Goal: Task Accomplishment & Management: Complete application form

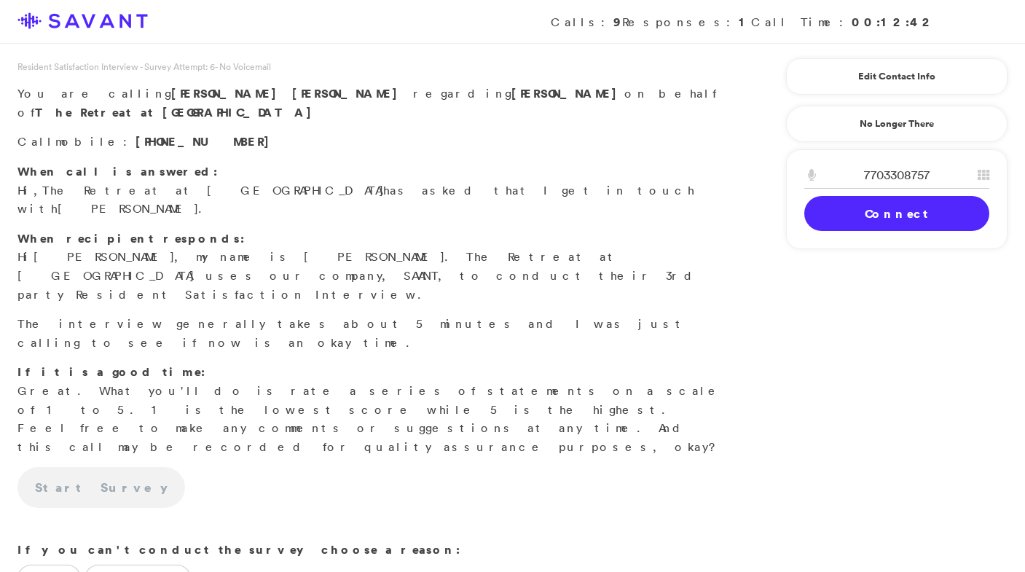
click at [875, 218] on link "Connect" at bounding box center [896, 213] width 185 height 35
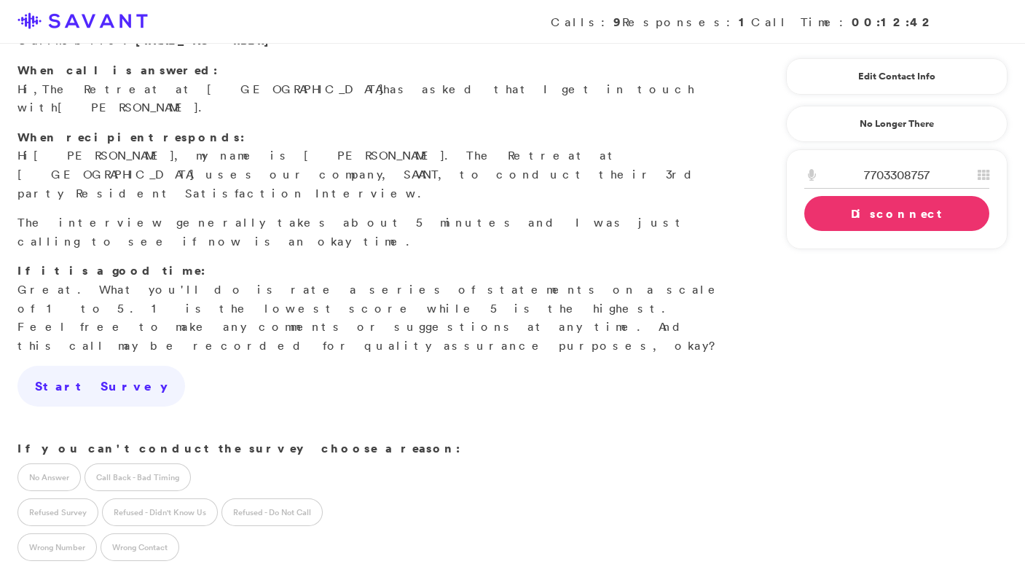
scroll to position [162, 0]
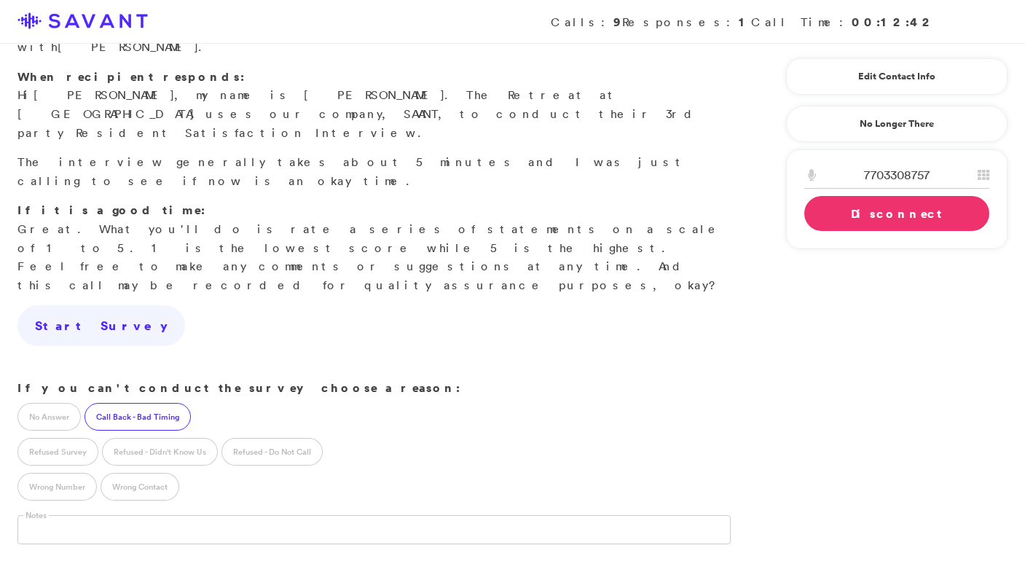
click at [149, 403] on label "Call Back - Bad Timing" at bounding box center [137, 417] width 106 height 28
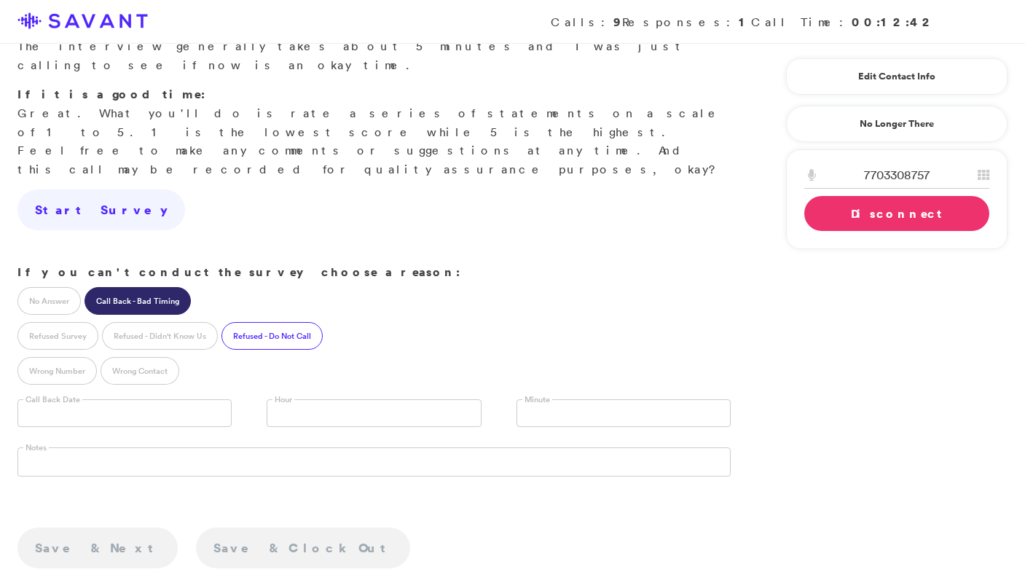
scroll to position [348, 0]
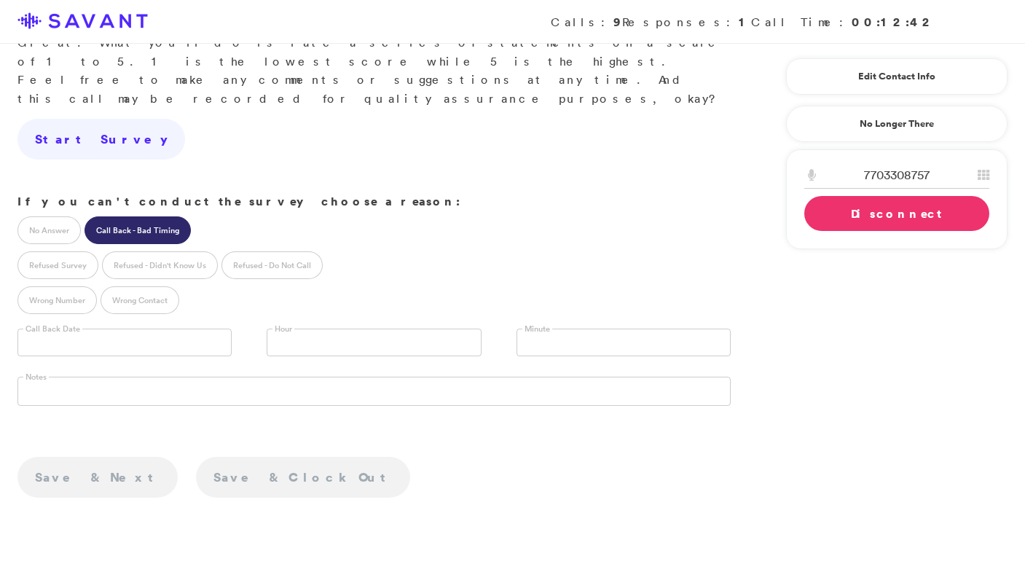
click at [865, 218] on link "Disconnect" at bounding box center [896, 213] width 185 height 35
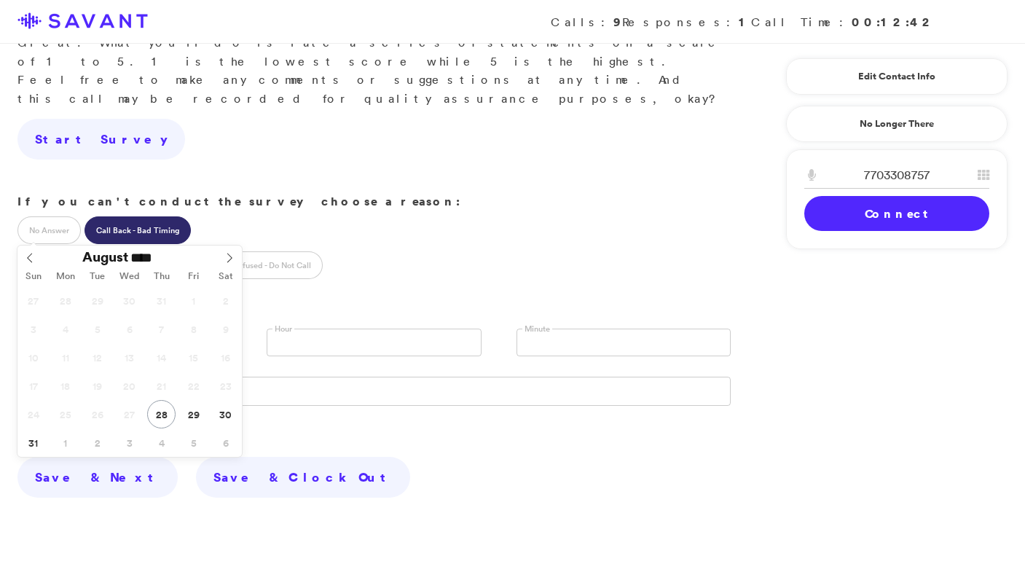
click at [155, 328] on input "text" at bounding box center [124, 342] width 214 height 28
click at [150, 328] on input "**********" at bounding box center [124, 342] width 214 height 28
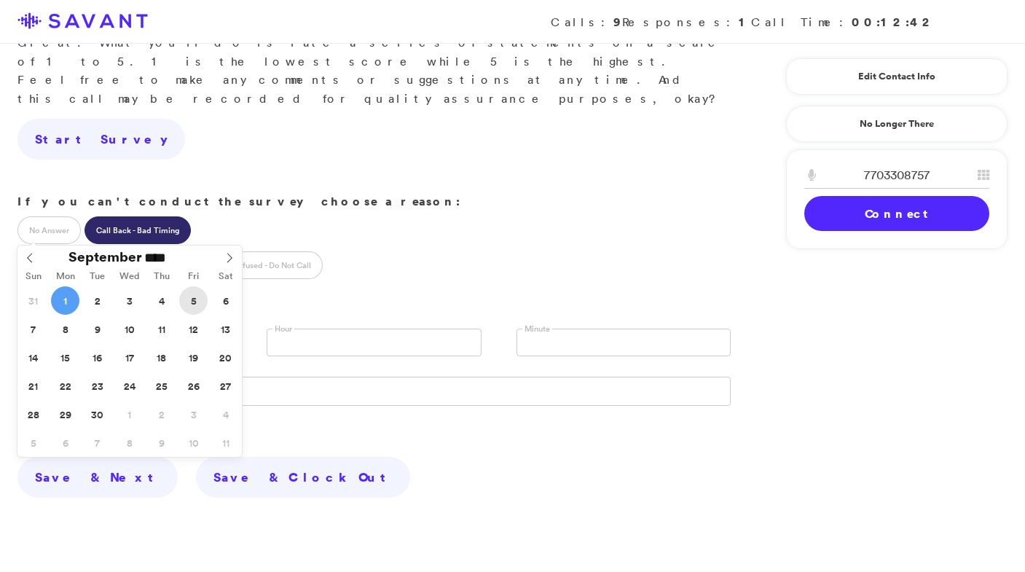
type input "**********"
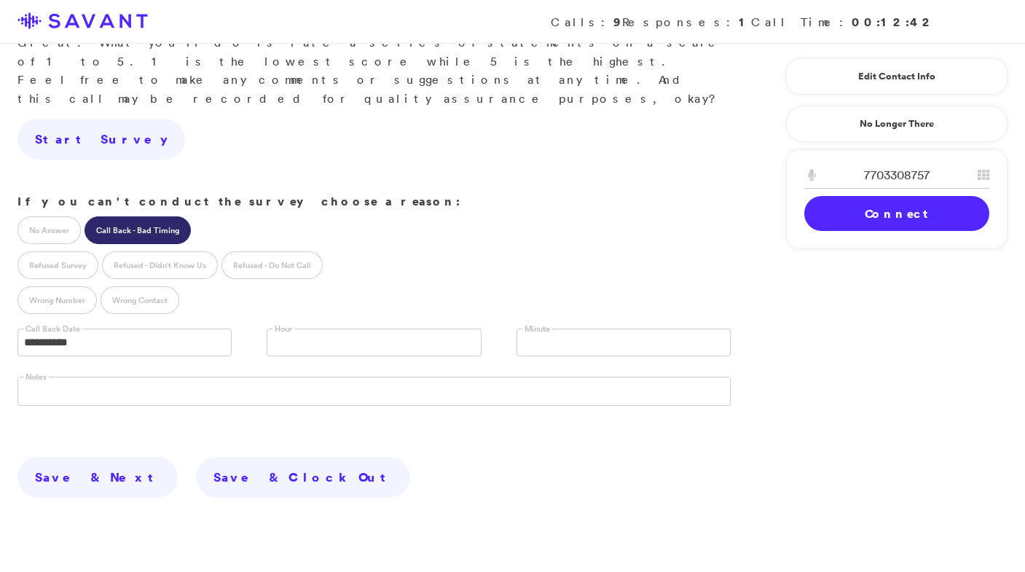
click at [302, 328] on link at bounding box center [374, 342] width 214 height 28
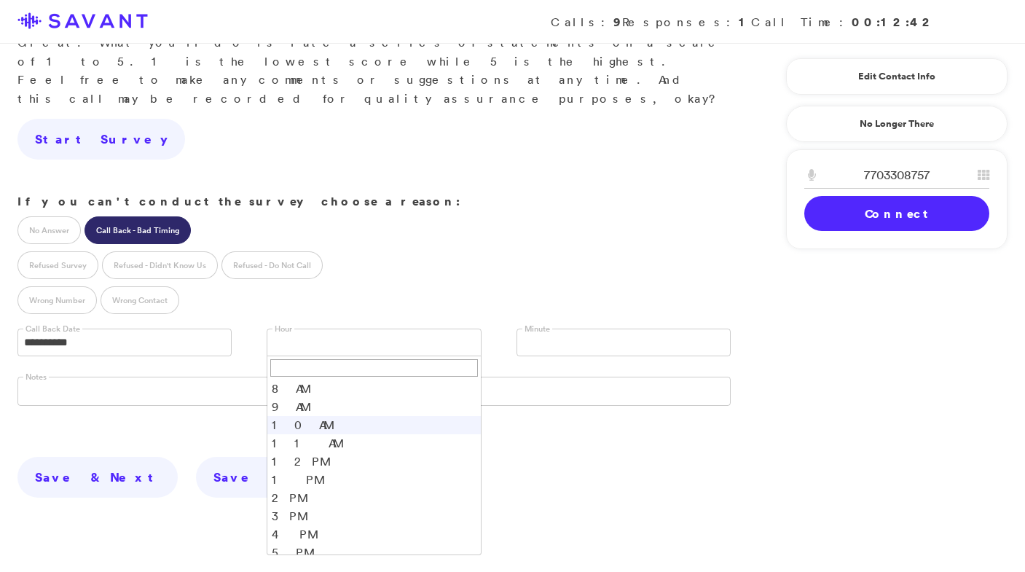
click at [291, 416] on li "10 AM" at bounding box center [373, 425] width 213 height 18
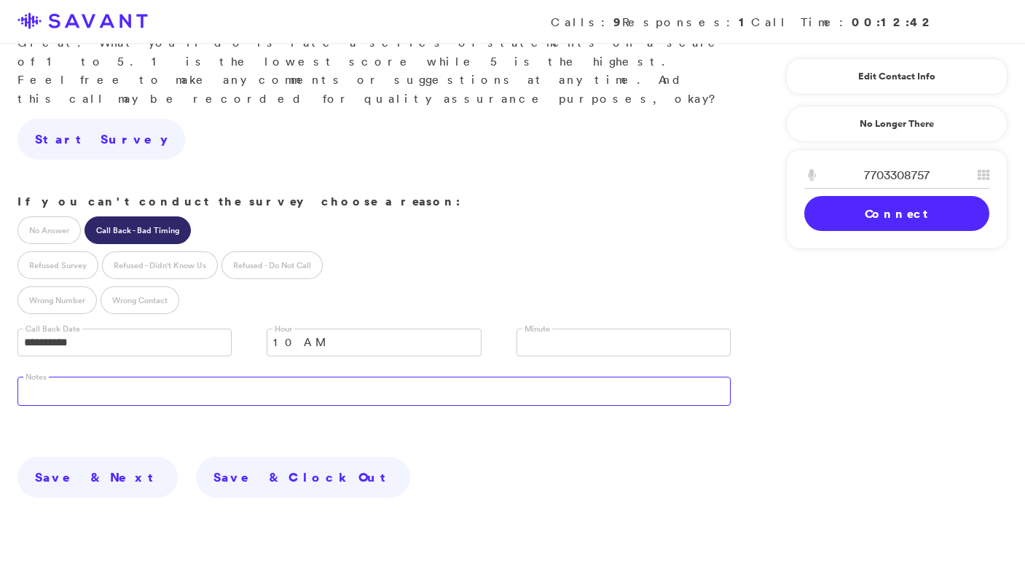
click at [287, 376] on textarea at bounding box center [373, 390] width 713 height 29
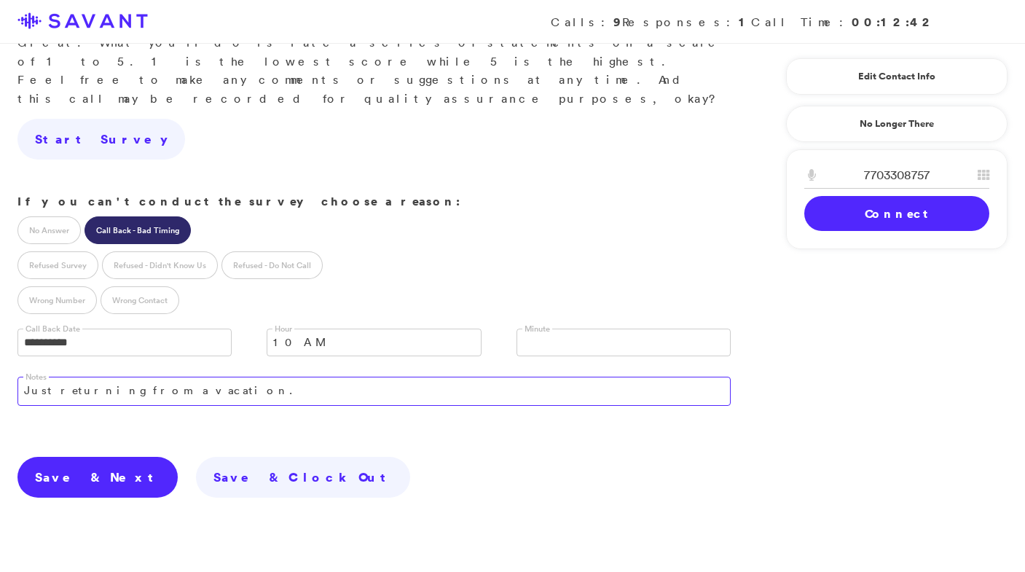
type textarea "Just returning from a vacation."
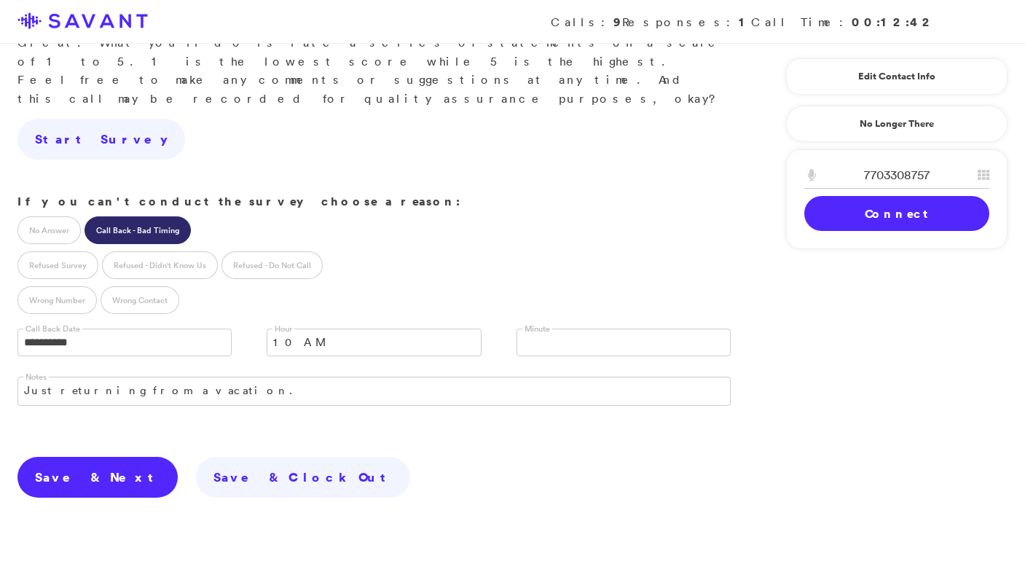
click at [97, 457] on link "Save & Next" at bounding box center [97, 477] width 160 height 41
